Goal: Task Accomplishment & Management: Manage account settings

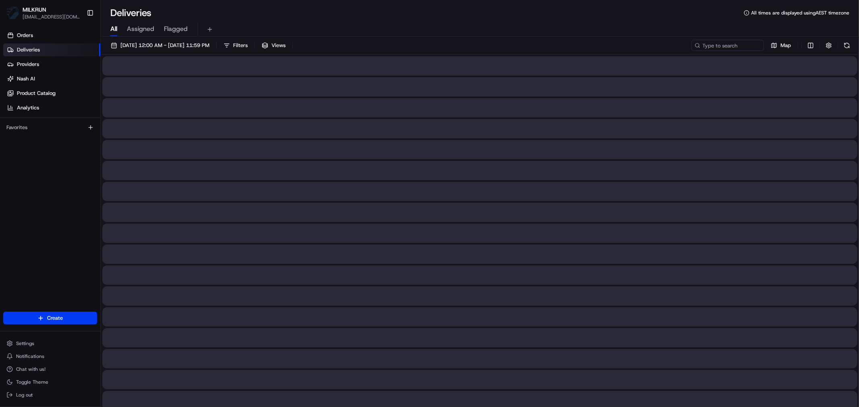
click at [114, 27] on span "All" at bounding box center [113, 29] width 7 height 10
click at [717, 43] on input at bounding box center [715, 45] width 97 height 11
paste input "31095af3-e6d6-432b-9aec-6d18f931e032"
type input "31095af3-e6d6-432b-9aec-6d18f931e032"
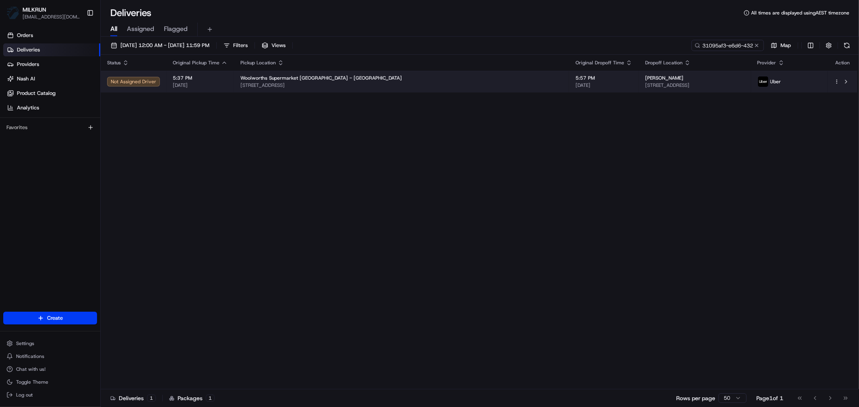
click at [321, 81] on span "Woolworths Supermarket NZ - Waiata Shores" at bounding box center [320, 78] width 161 height 6
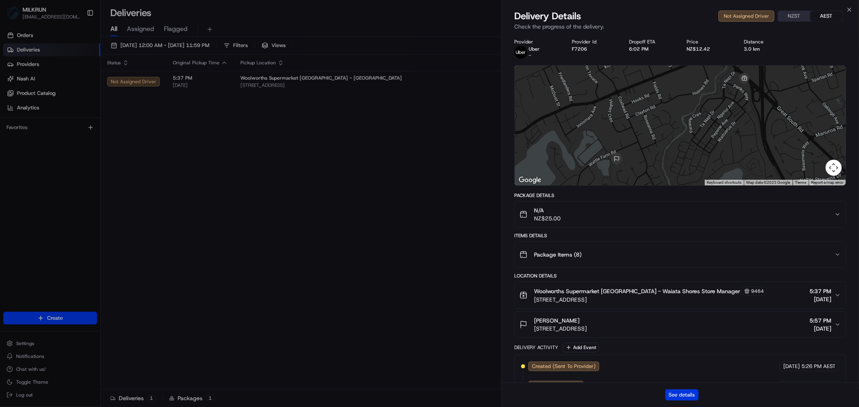
click at [682, 366] on button "See details" at bounding box center [681, 395] width 33 height 11
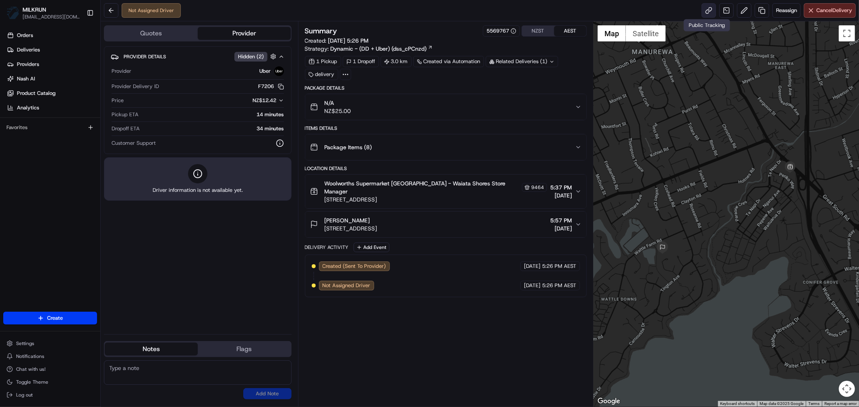
click at [707, 12] on link at bounding box center [708, 10] width 14 height 14
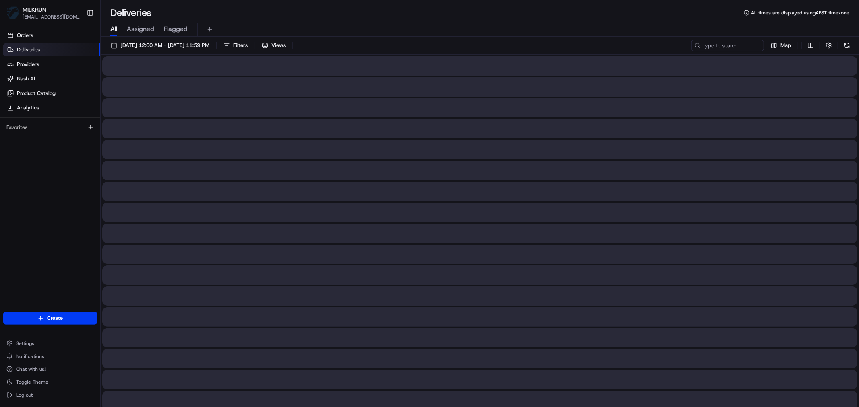
click at [113, 29] on span "All" at bounding box center [113, 29] width 7 height 10
click at [721, 44] on input at bounding box center [715, 45] width 97 height 11
paste input "c2e1f783-83ba-4e87-a450-c93a0a7ab422"
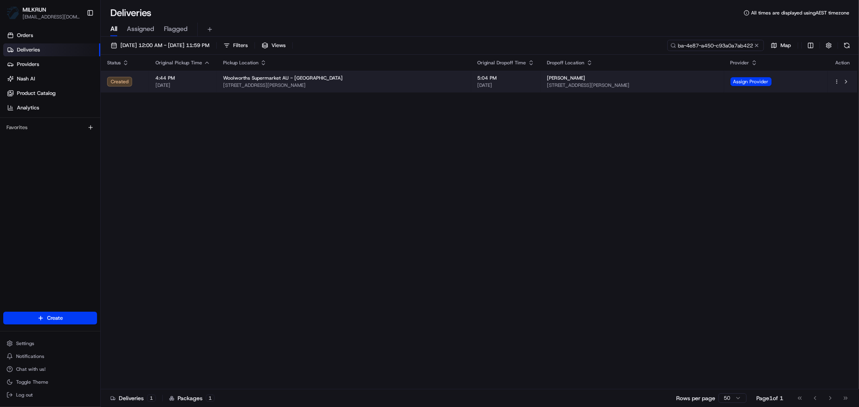
type input "c2e1f783-83ba-4e87-a450-c93a0a7ab422"
click at [337, 83] on span "[STREET_ADDRESS][PERSON_NAME]" at bounding box center [344, 85] width 242 height 6
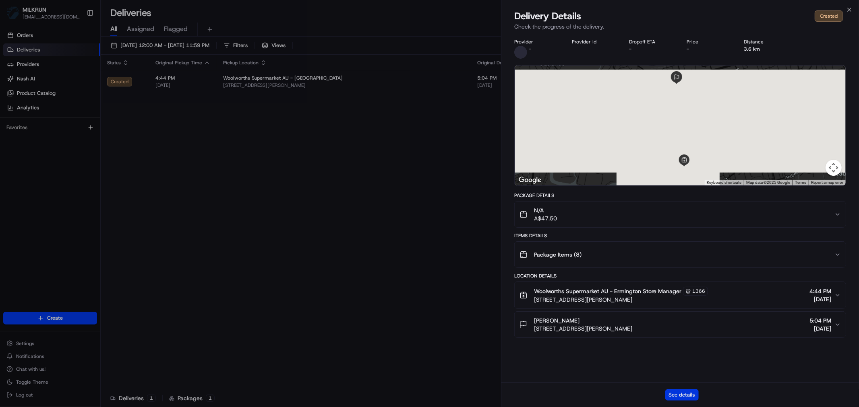
click at [685, 366] on button "See details" at bounding box center [681, 395] width 33 height 11
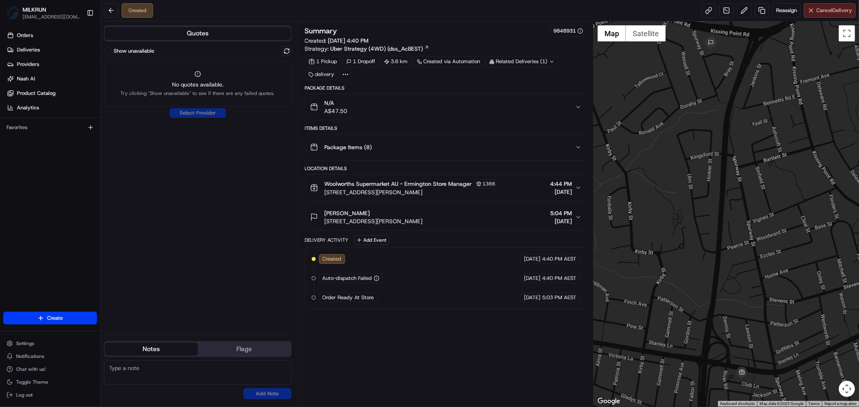
click at [835, 13] on span "Cancel Delivery" at bounding box center [834, 10] width 36 height 7
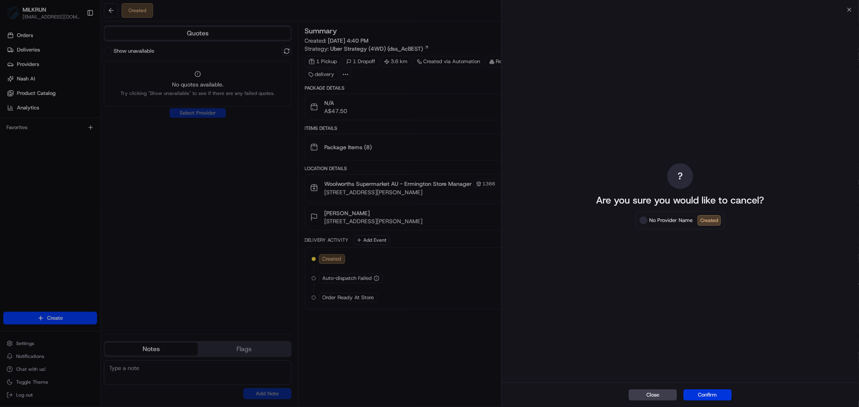
click at [724, 395] on button "Confirm" at bounding box center [707, 395] width 48 height 11
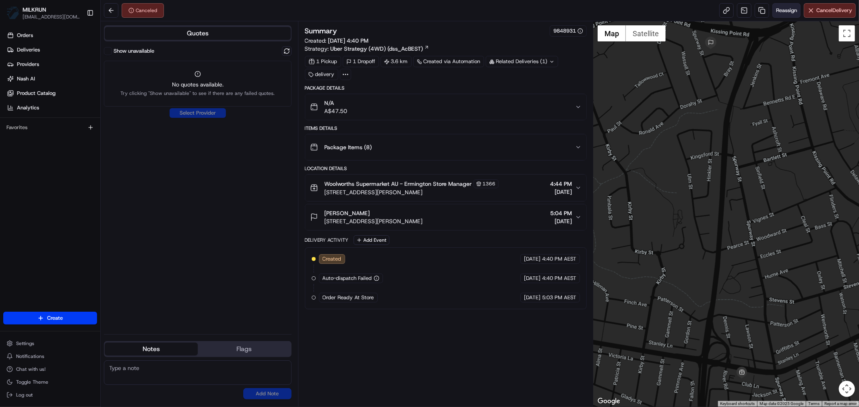
click at [783, 10] on span "Reassign" at bounding box center [786, 10] width 21 height 7
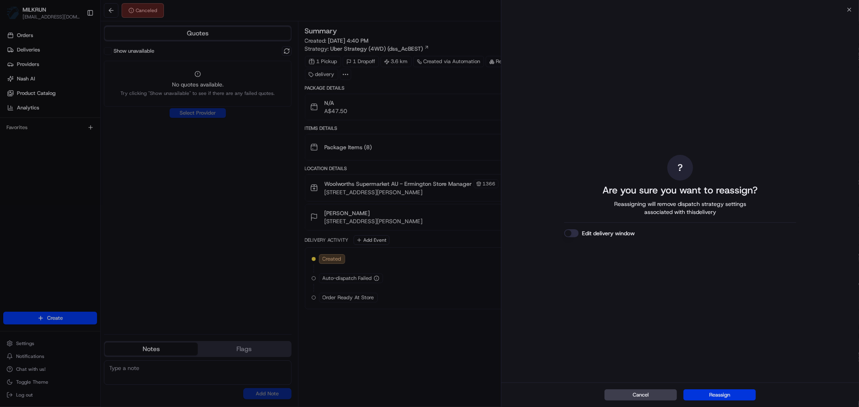
click at [723, 393] on button "Reassign" at bounding box center [719, 395] width 72 height 11
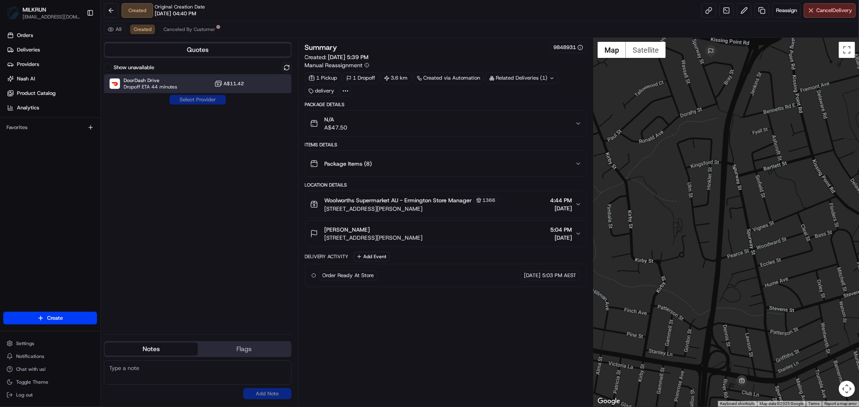
click at [251, 87] on div "DoorDash Drive Dropoff ETA 44 minutes A$11.42" at bounding box center [198, 83] width 188 height 19
click at [196, 99] on button "Assign Provider" at bounding box center [197, 100] width 57 height 10
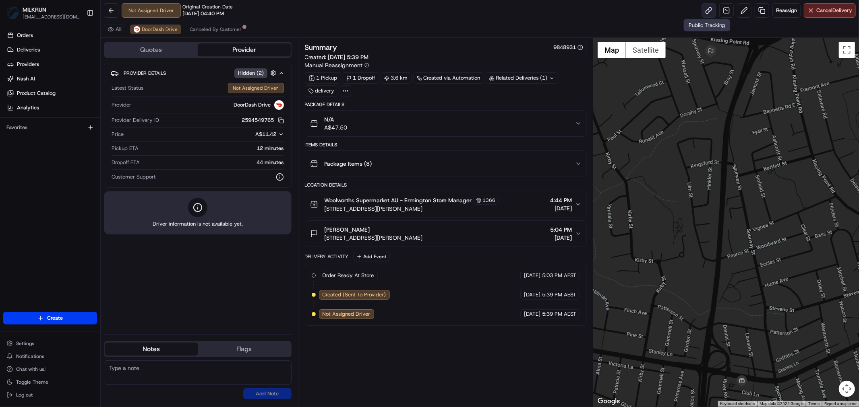
click at [705, 9] on link at bounding box center [708, 10] width 14 height 14
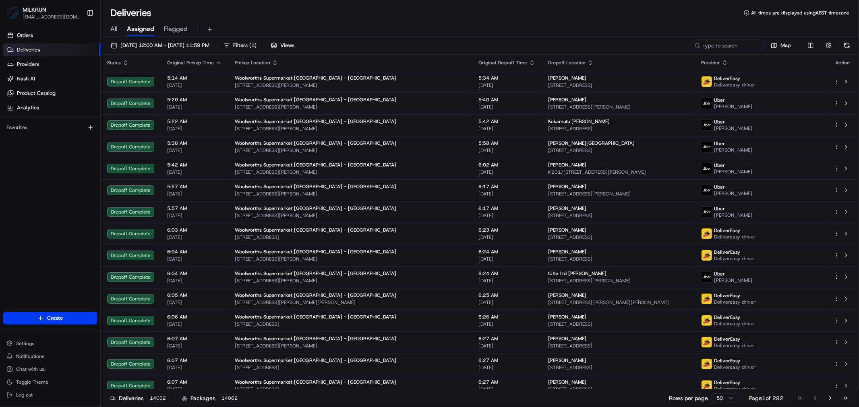
click at [116, 29] on span "All" at bounding box center [113, 29] width 7 height 10
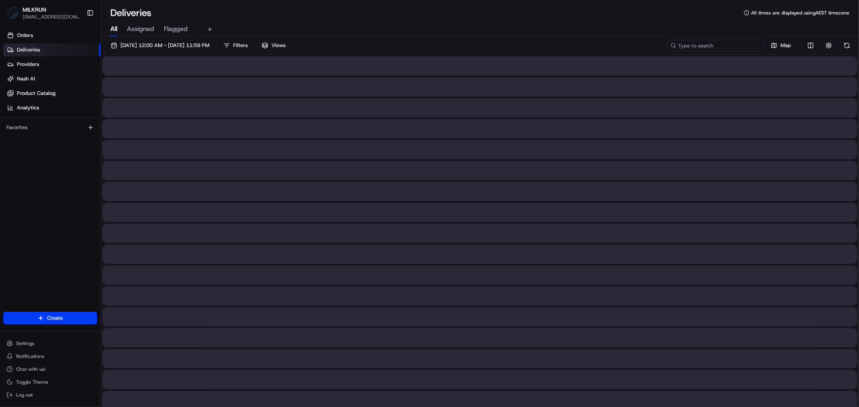
click at [726, 44] on input at bounding box center [715, 45] width 97 height 11
paste input "[PERSON_NAME]"
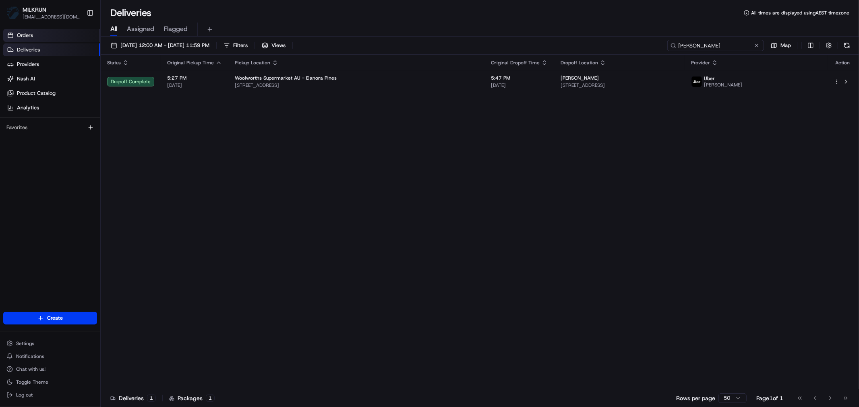
type input "[PERSON_NAME]"
click at [35, 36] on link "Orders" at bounding box center [51, 35] width 97 height 13
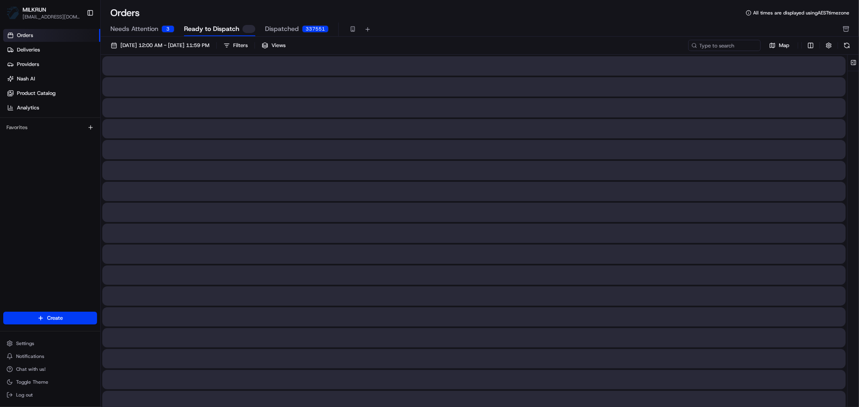
click at [133, 28] on span "Needs Attention" at bounding box center [134, 29] width 48 height 10
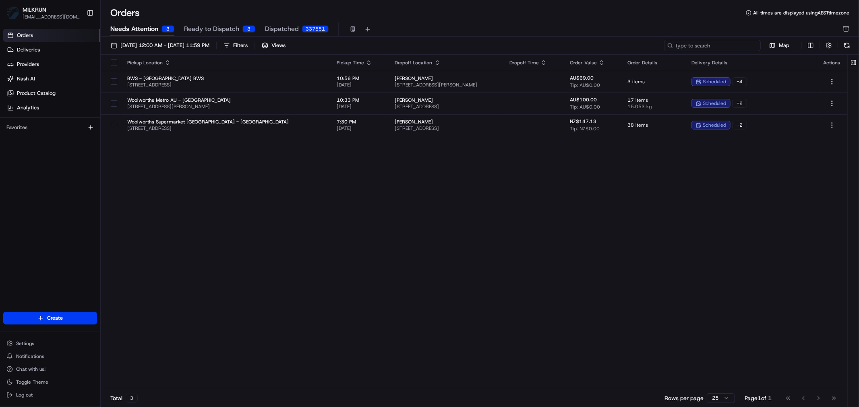
click at [710, 41] on input at bounding box center [712, 45] width 97 height 11
paste input "[PERSON_NAME]"
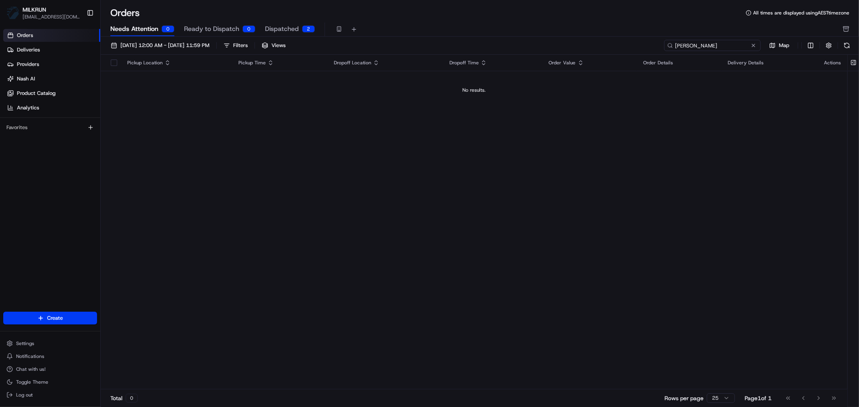
type input "[PERSON_NAME]"
click at [294, 27] on span "Dispatched" at bounding box center [282, 29] width 34 height 10
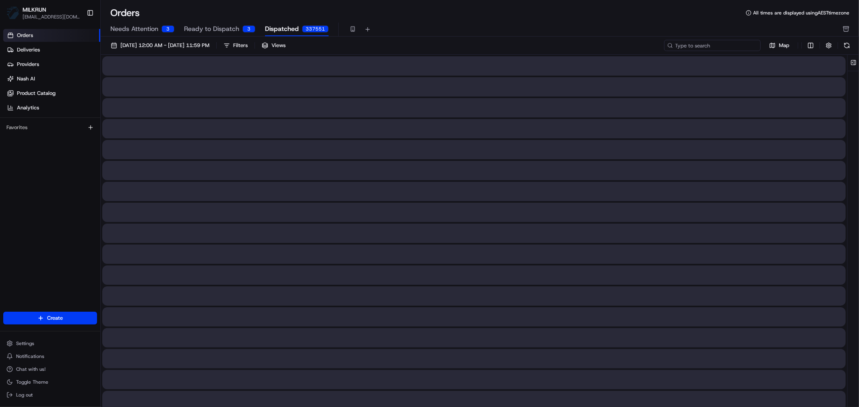
drag, startPoint x: 717, startPoint y: 43, endPoint x: 714, endPoint y: 51, distance: 8.4
click at [716, 43] on input at bounding box center [712, 45] width 97 height 11
paste input "[PERSON_NAME]"
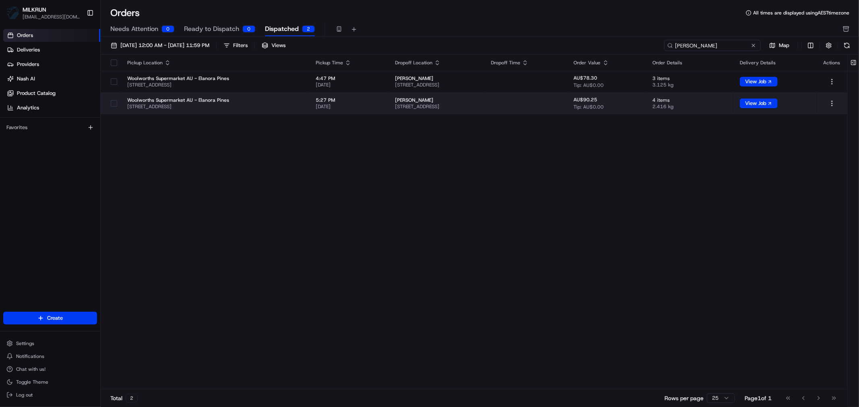
type input "[PERSON_NAME]"
click at [115, 103] on button "button" at bounding box center [114, 103] width 6 height 6
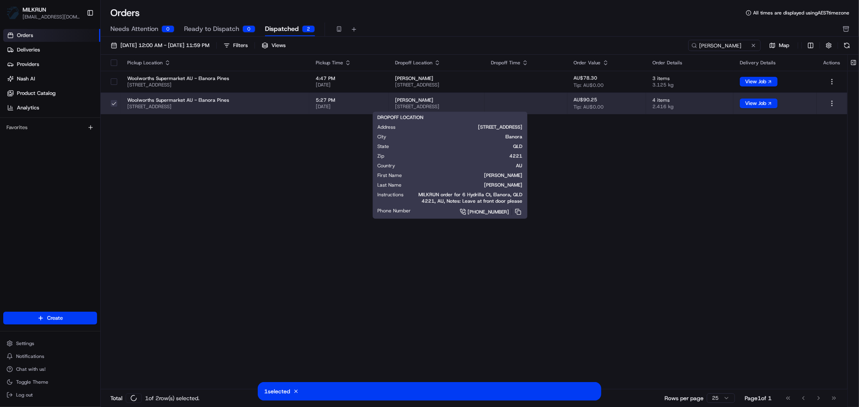
click at [478, 104] on span "[STREET_ADDRESS]" at bounding box center [436, 106] width 83 height 6
